Goal: Task Accomplishment & Management: Complete application form

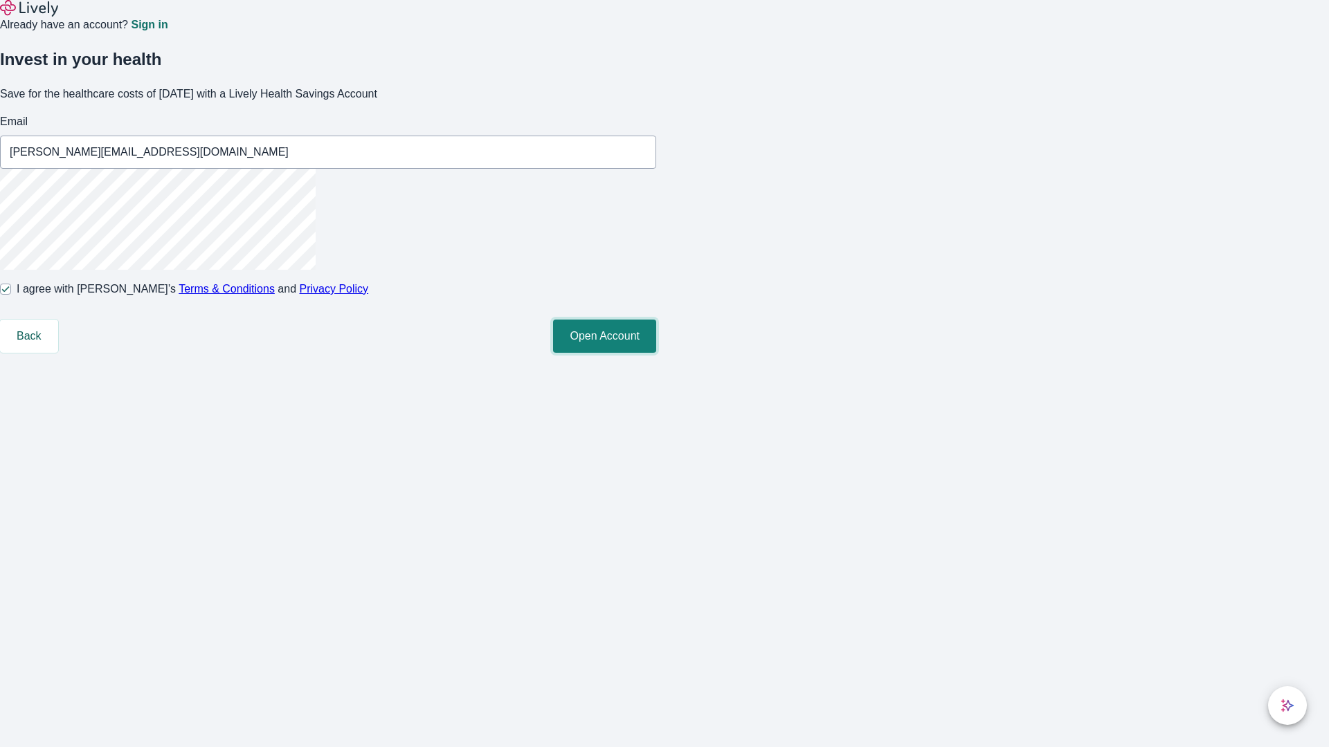
click at [656, 353] on button "Open Account" at bounding box center [604, 336] width 103 height 33
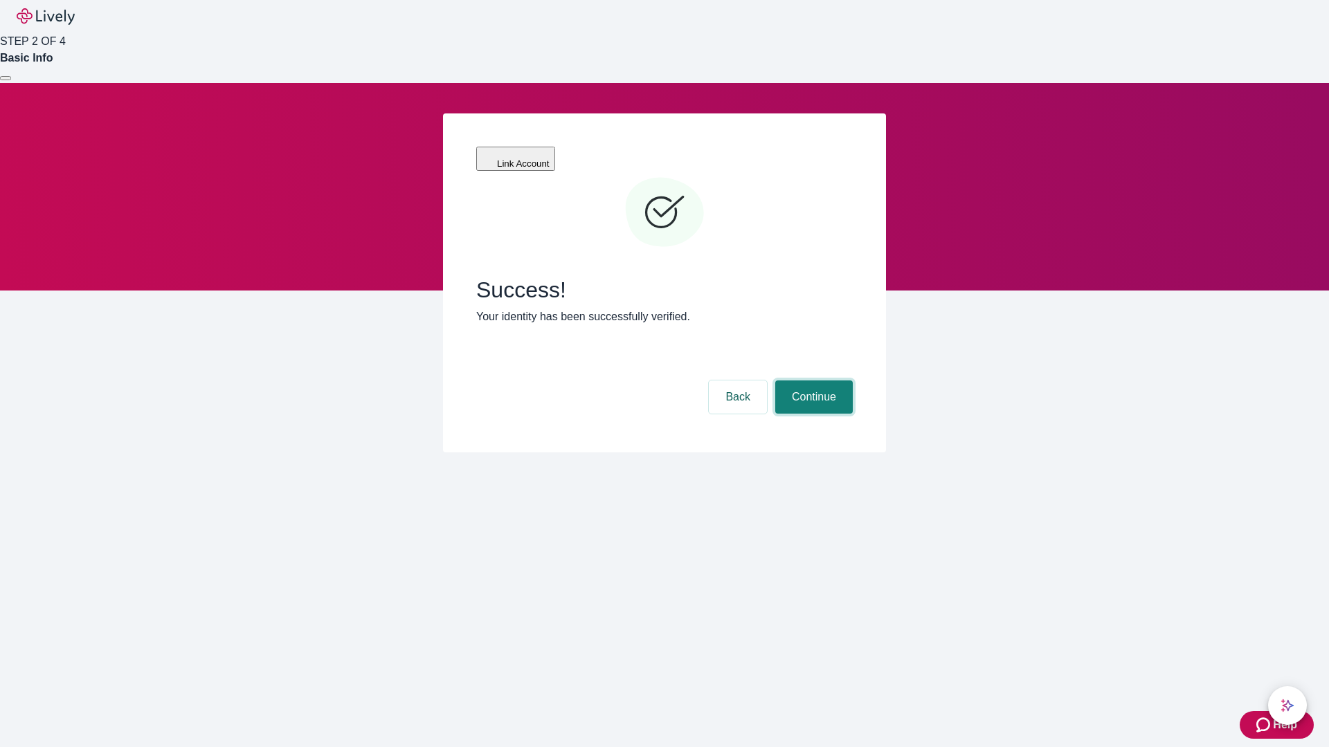
click at [812, 381] on button "Continue" at bounding box center [814, 397] width 78 height 33
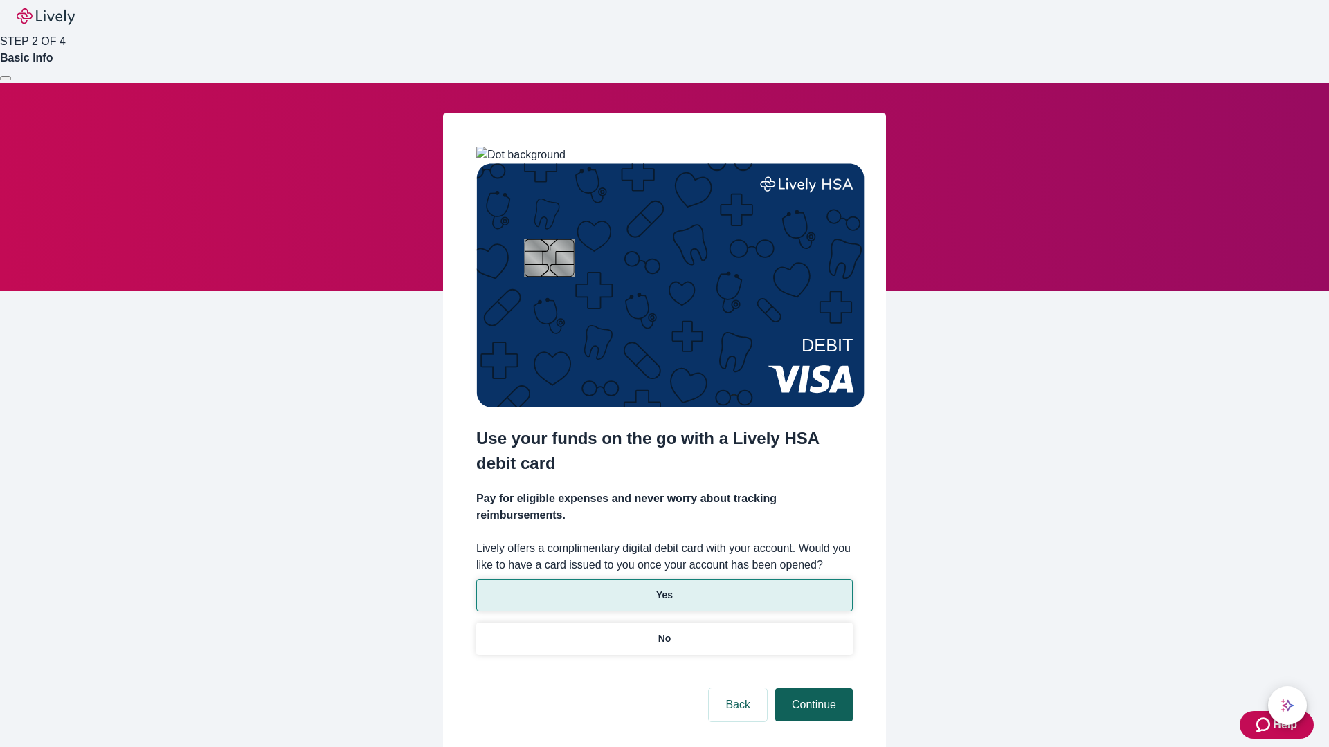
click at [664, 588] on p "Yes" at bounding box center [664, 595] width 17 height 15
click at [812, 689] on button "Continue" at bounding box center [814, 705] width 78 height 33
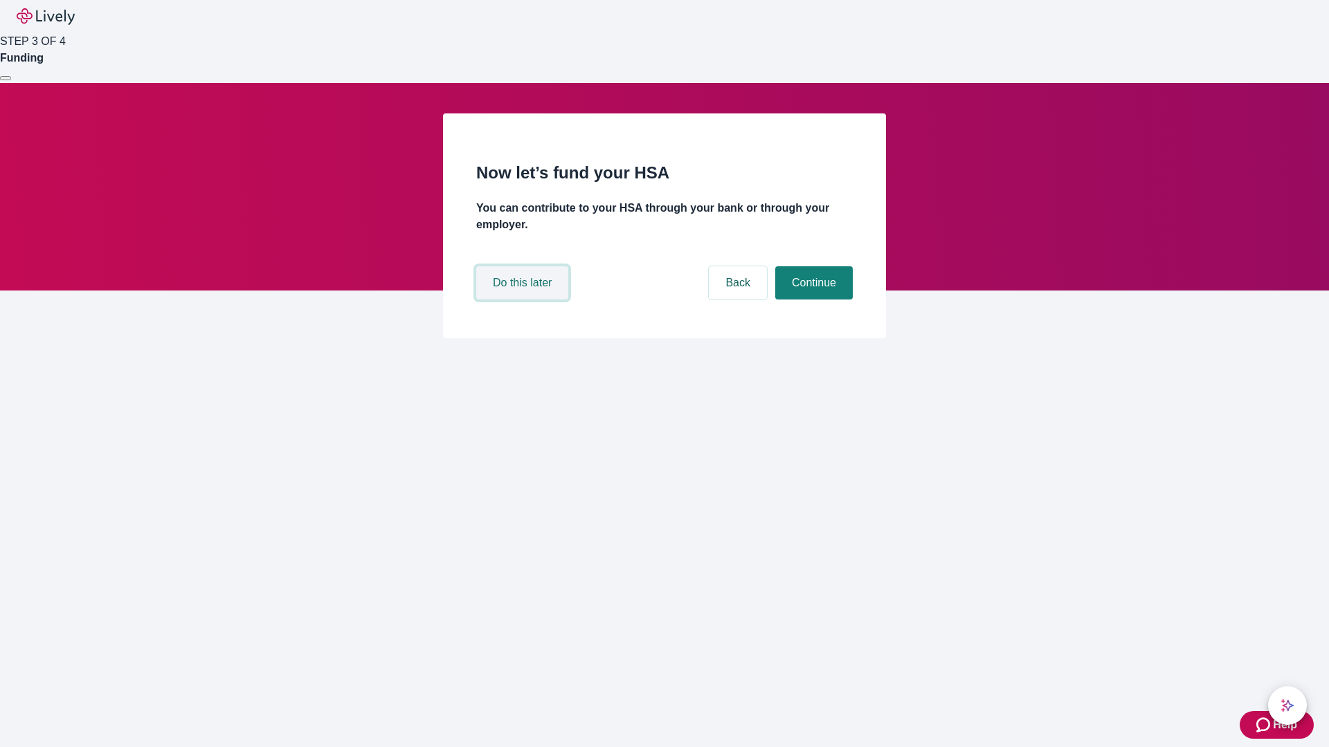
click at [524, 300] on button "Do this later" at bounding box center [522, 282] width 92 height 33
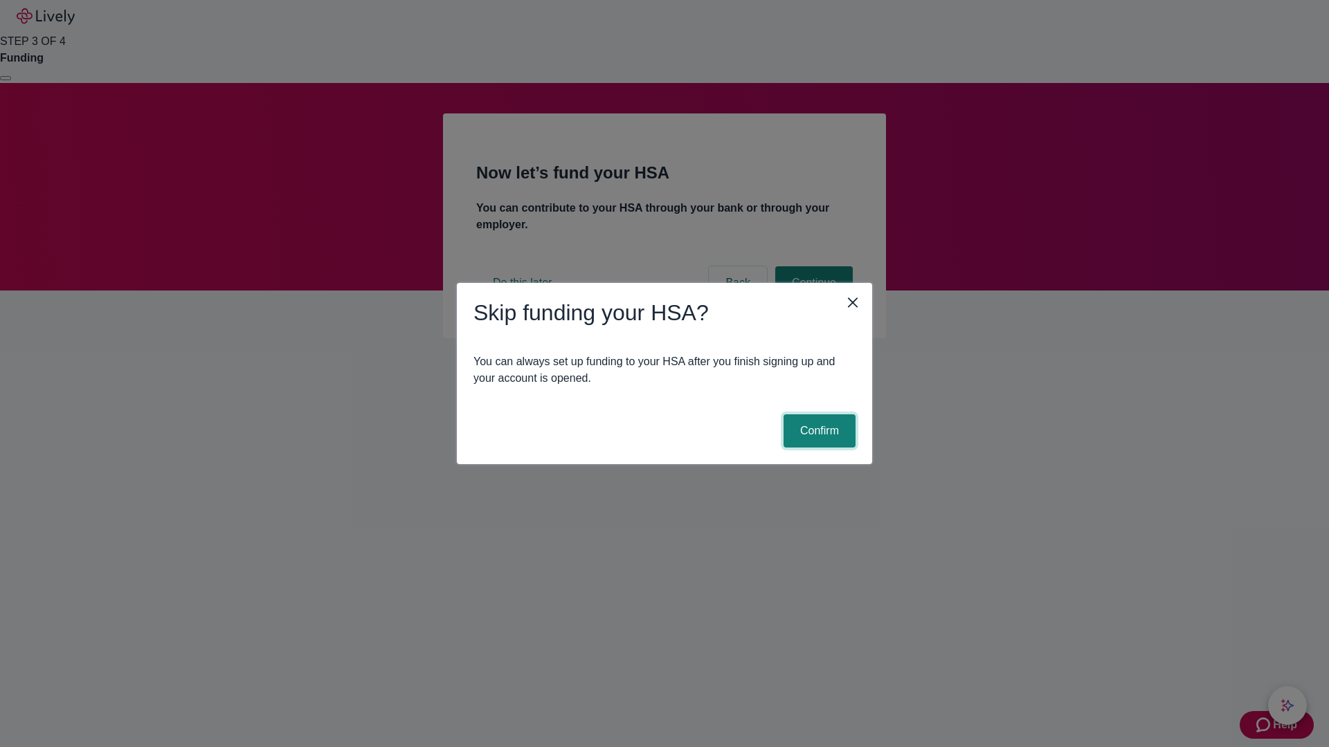
click at [817, 431] on button "Confirm" at bounding box center [819, 431] width 72 height 33
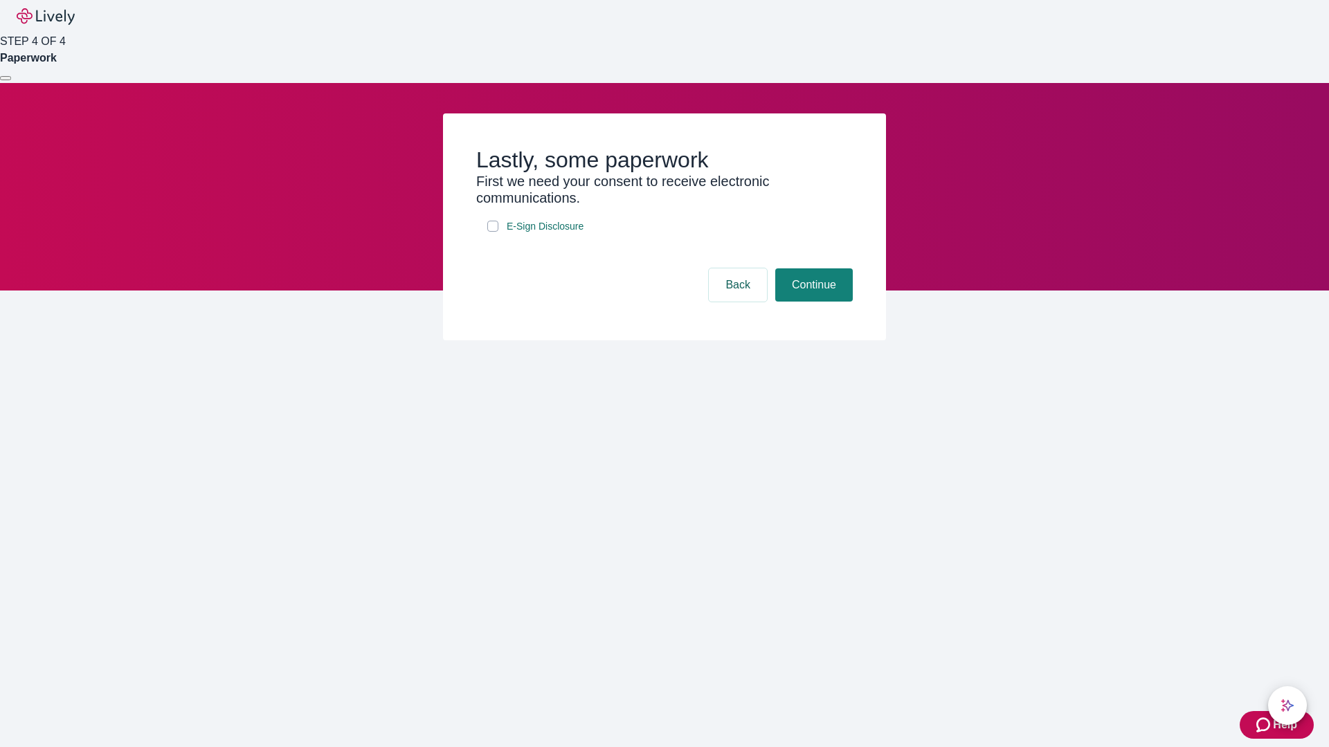
click at [493, 232] on input "E-Sign Disclosure" at bounding box center [492, 226] width 11 height 11
checkbox input "true"
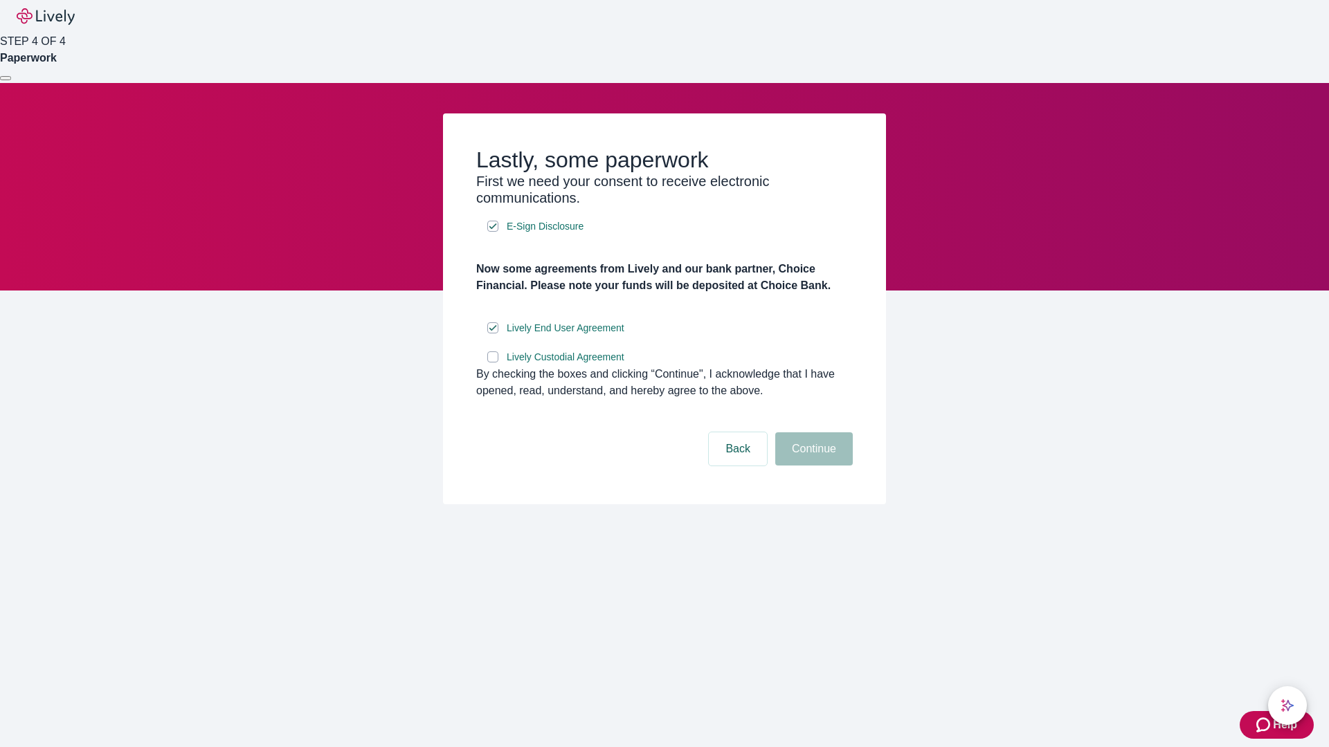
click at [493, 363] on input "Lively Custodial Agreement" at bounding box center [492, 357] width 11 height 11
checkbox input "true"
click at [812, 466] on button "Continue" at bounding box center [814, 449] width 78 height 33
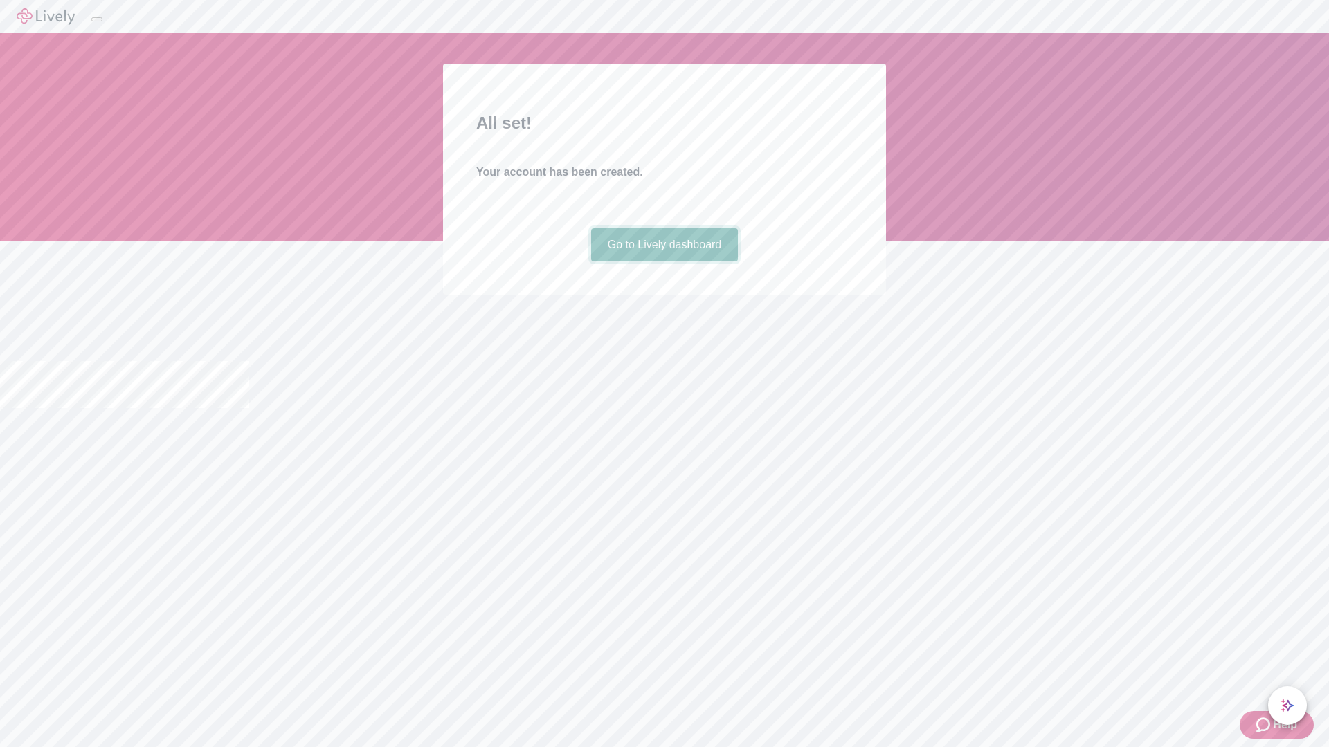
click at [664, 262] on link "Go to Lively dashboard" at bounding box center [664, 244] width 147 height 33
